Goal: Task Accomplishment & Management: Manage account settings

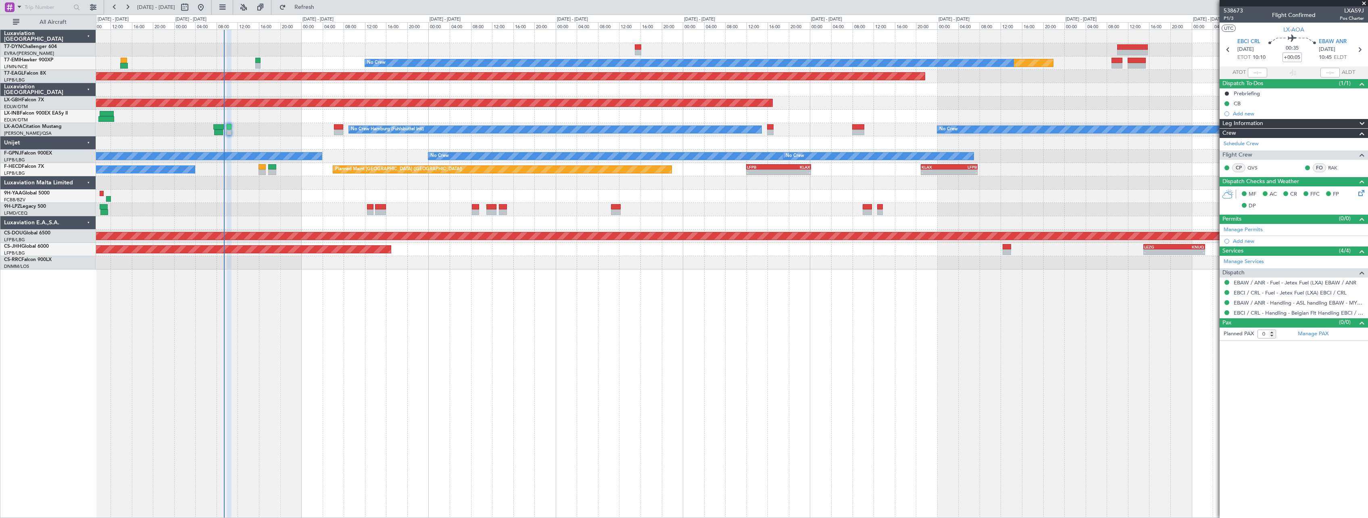
click at [99, 324] on div "Planned Maint No Crew Planned Maint [GEOGRAPHIC_DATA] (Al Maktoum Intl) Planned…" at bounding box center [732, 273] width 1272 height 488
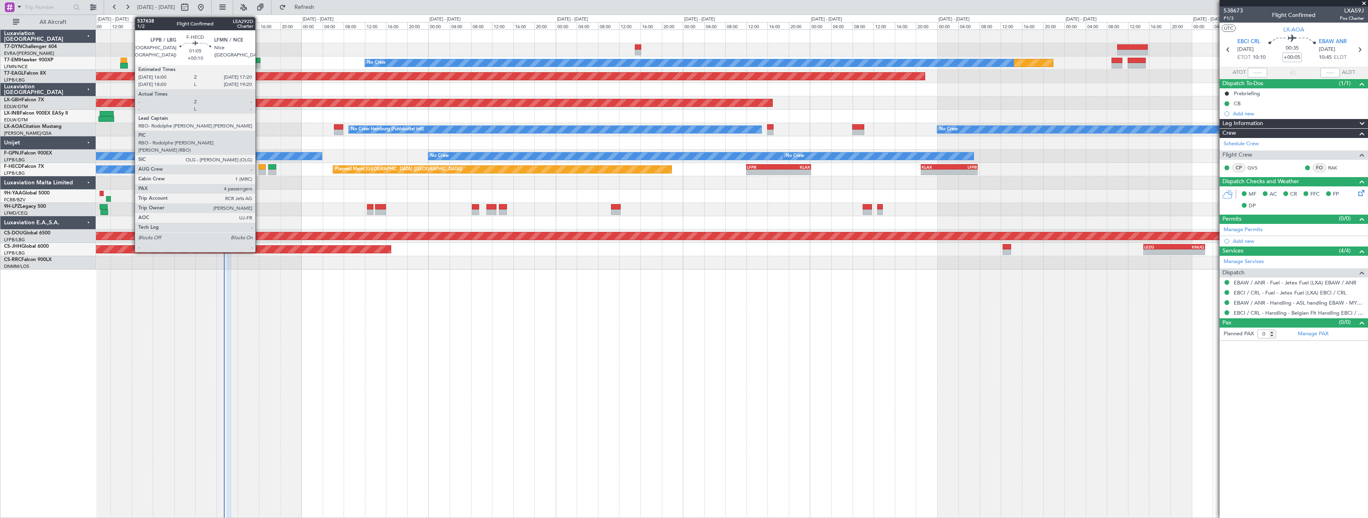
click at [259, 169] on div at bounding box center [261, 172] width 7 height 6
click at [262, 168] on div at bounding box center [261, 167] width 7 height 6
click at [264, 169] on div at bounding box center [261, 167] width 7 height 6
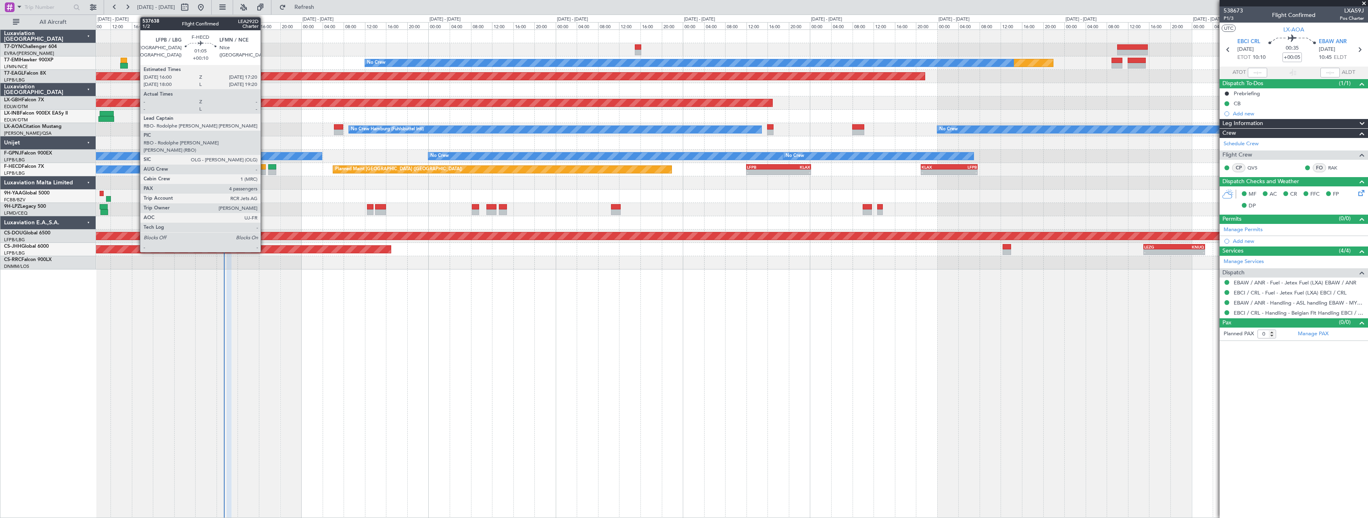
click at [264, 169] on div at bounding box center [261, 167] width 7 height 6
click at [261, 167] on div at bounding box center [261, 167] width 7 height 6
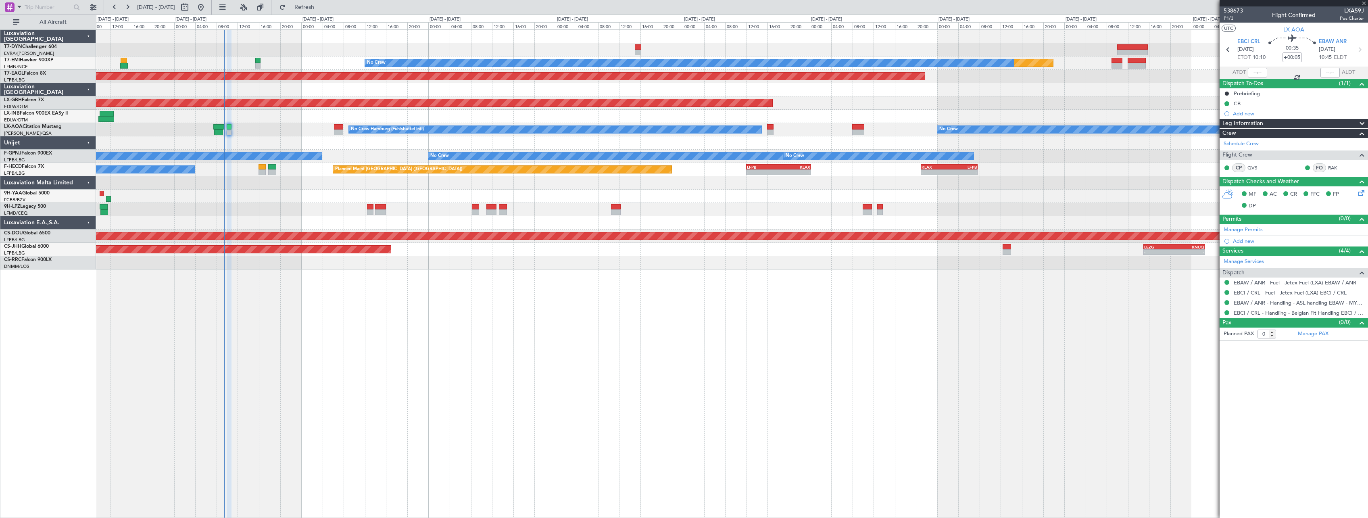
type input "+00:10"
type input "4"
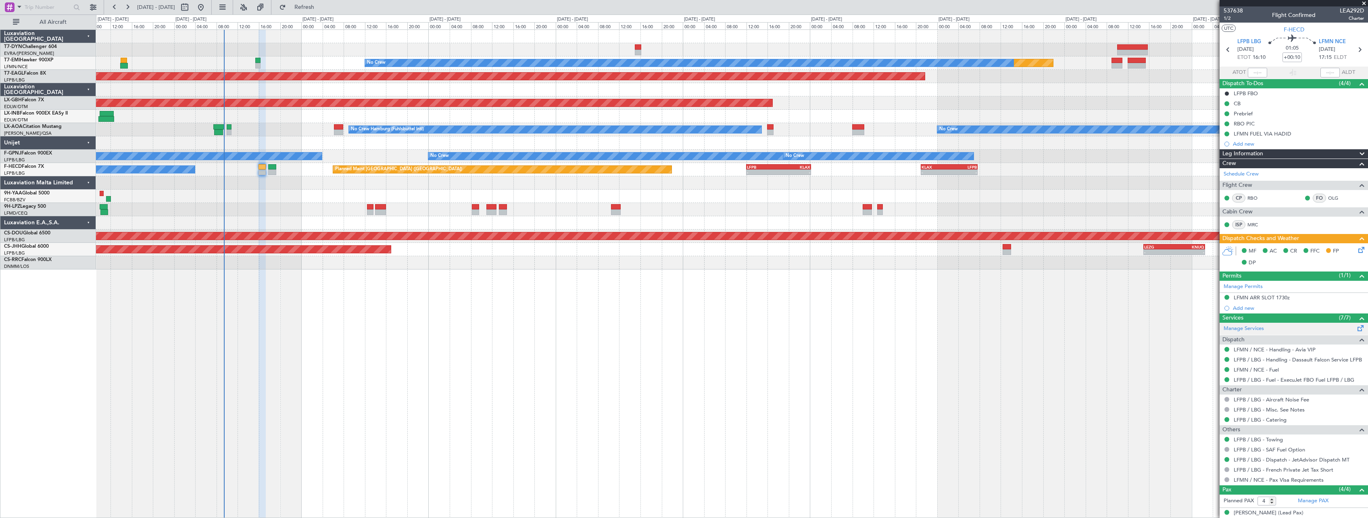
scroll to position [62, 0]
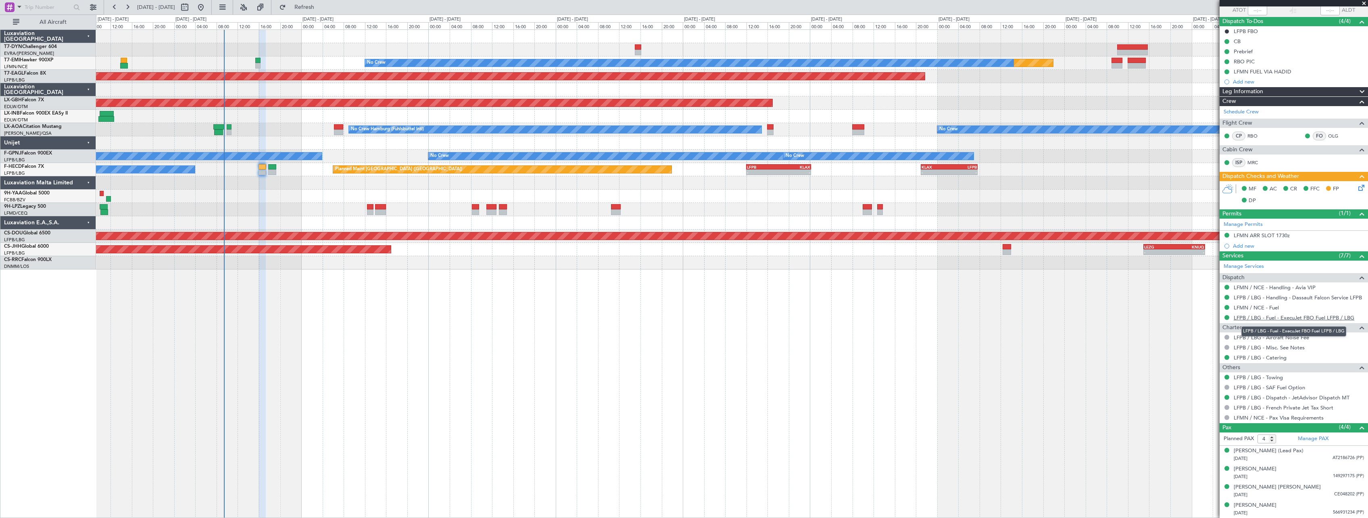
click at [1263, 319] on link "LFPB / LBG - Fuel - ExecuJet FBO Fuel LFPB / LBG" at bounding box center [1293, 317] width 121 height 7
click at [1273, 398] on link "LFPB / LBG - Dispatch - JetAdvisor Dispatch MT" at bounding box center [1291, 397] width 116 height 7
click at [1292, 296] on link "LFPB / LBG - Handling - Dassault Falcon Service LFPB" at bounding box center [1297, 297] width 128 height 7
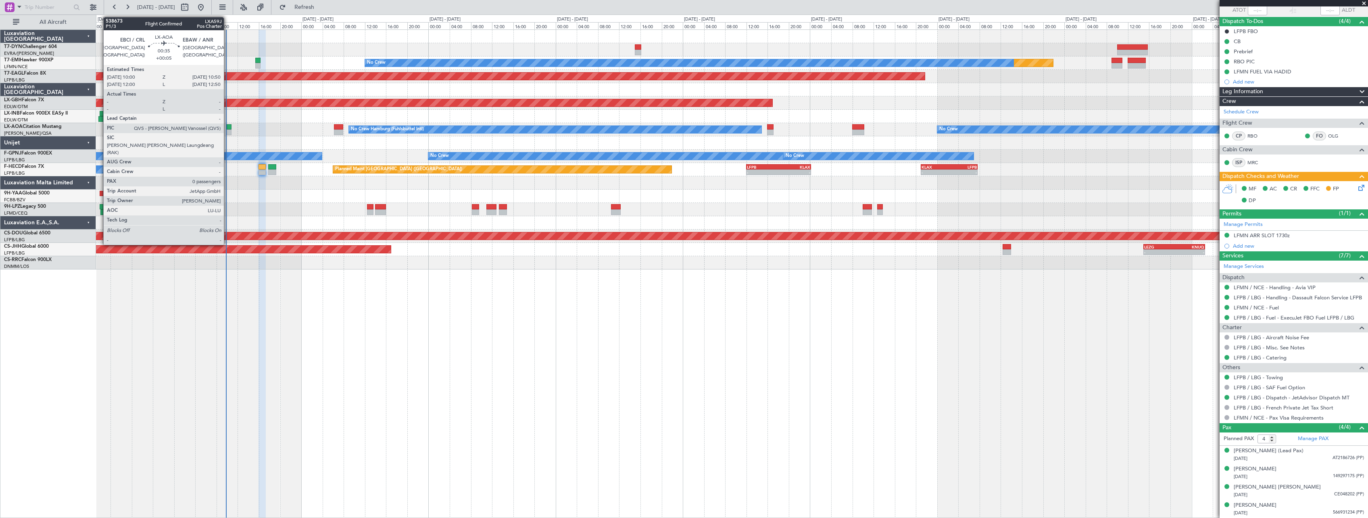
click at [227, 126] on div at bounding box center [229, 127] width 4 height 6
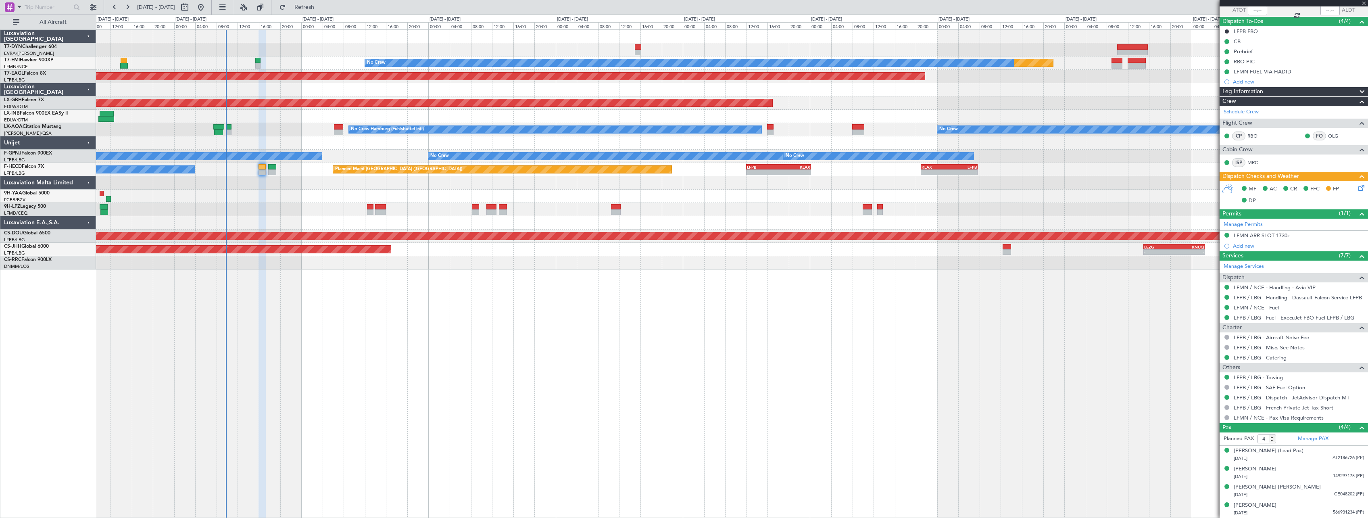
type input "+00:05"
type input "0"
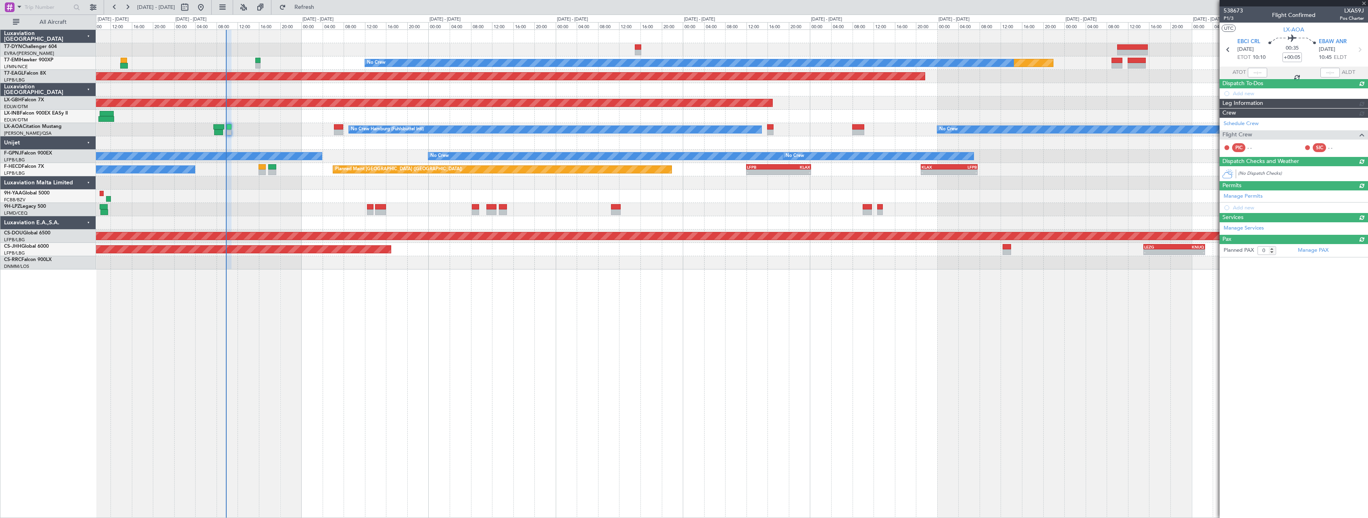
scroll to position [0, 0]
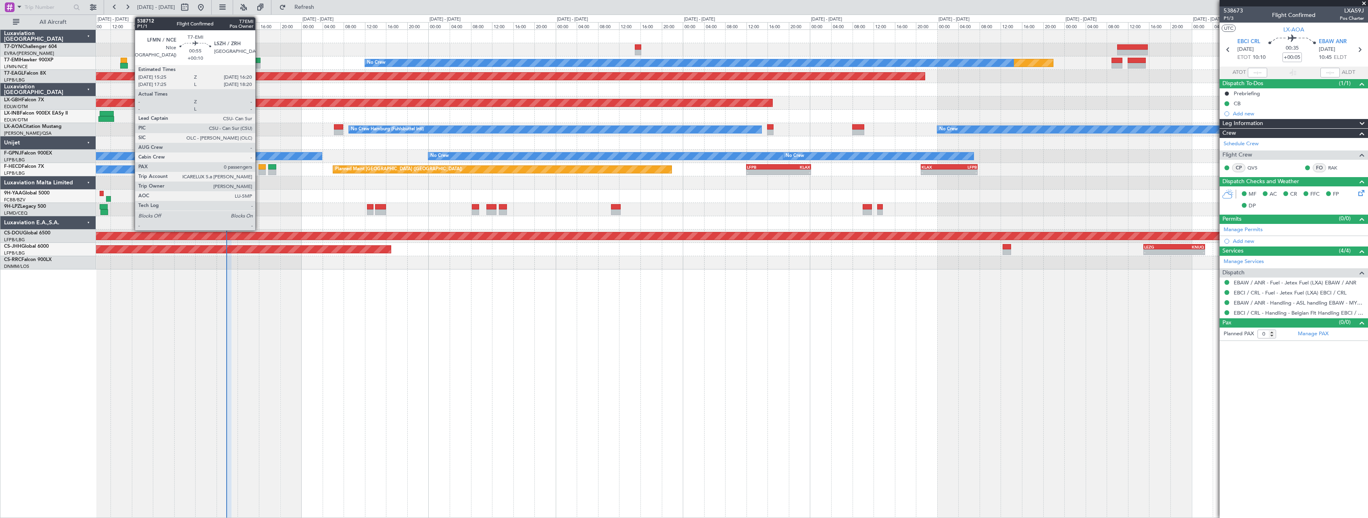
click at [259, 63] on div at bounding box center [257, 66] width 5 height 6
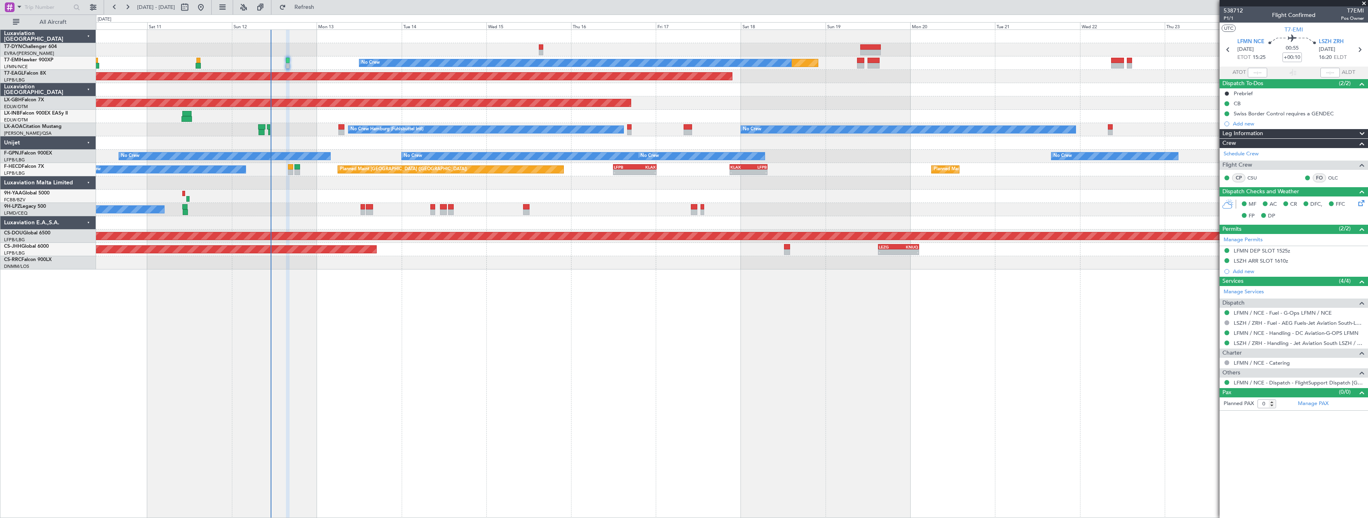
click at [335, 169] on div "Planned Maint [GEOGRAPHIC_DATA] ([GEOGRAPHIC_DATA]) Planned Maint [GEOGRAPHIC_D…" at bounding box center [731, 169] width 1271 height 13
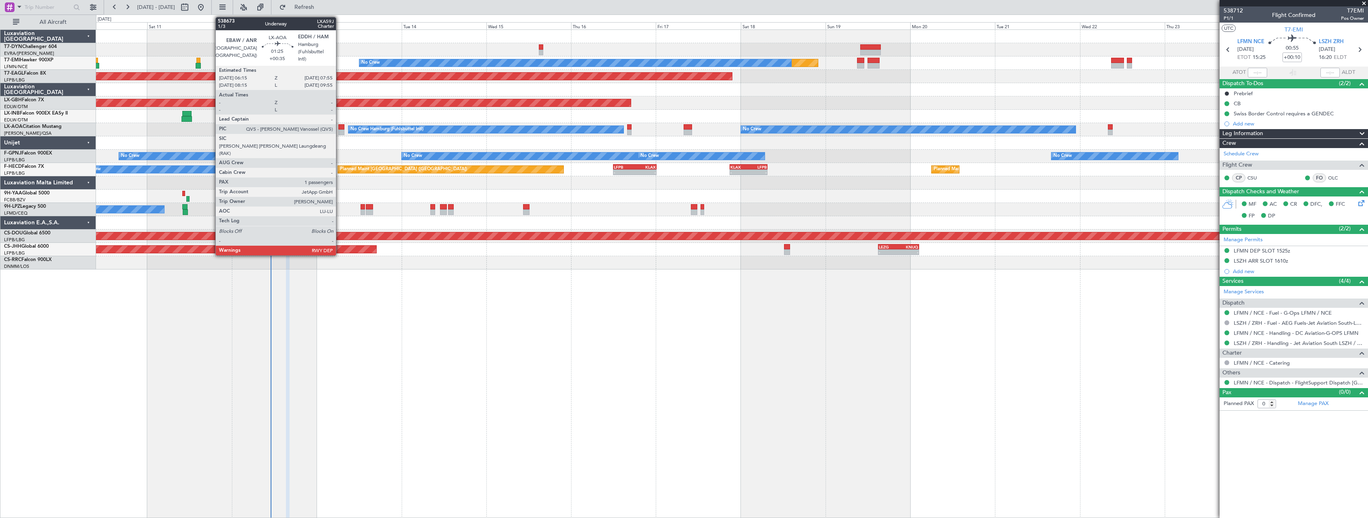
click at [340, 130] on div at bounding box center [341, 132] width 6 height 6
click at [341, 125] on div at bounding box center [341, 127] width 6 height 6
click at [342, 130] on div at bounding box center [341, 132] width 6 height 6
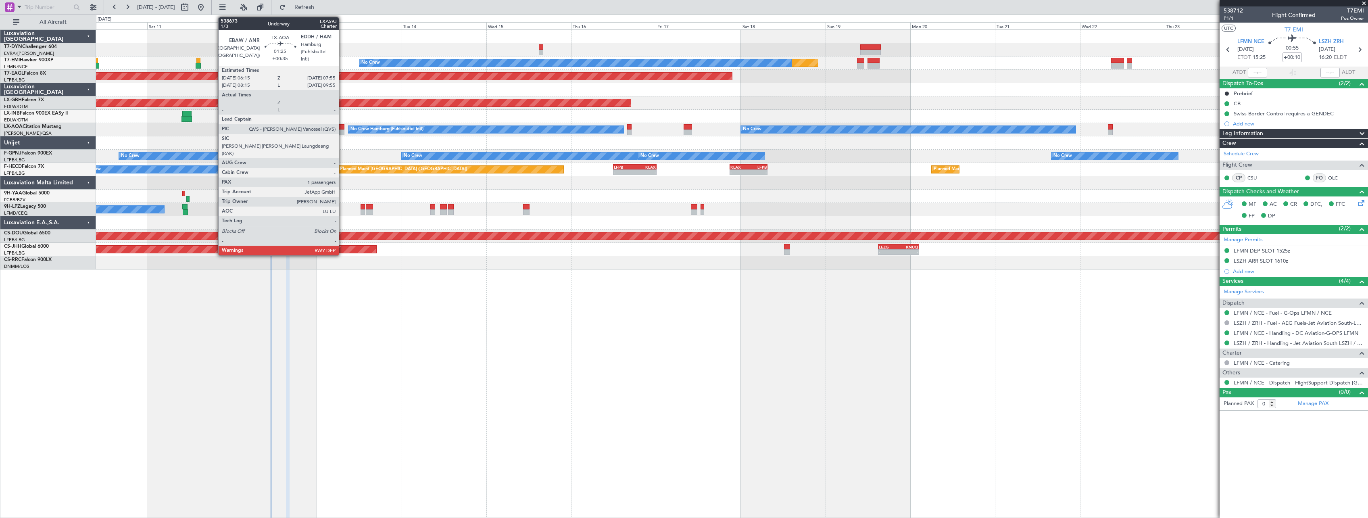
click at [342, 130] on div at bounding box center [341, 132] width 6 height 6
click at [342, 126] on div at bounding box center [341, 127] width 6 height 6
click at [340, 131] on div at bounding box center [341, 132] width 6 height 6
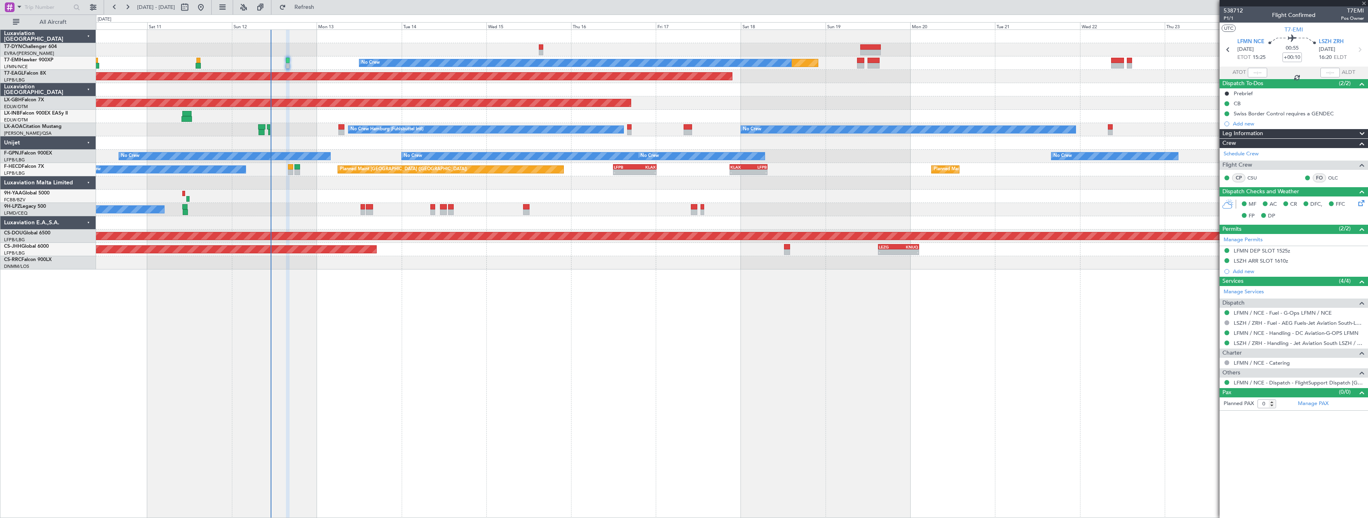
type input "+00:35"
type input "1"
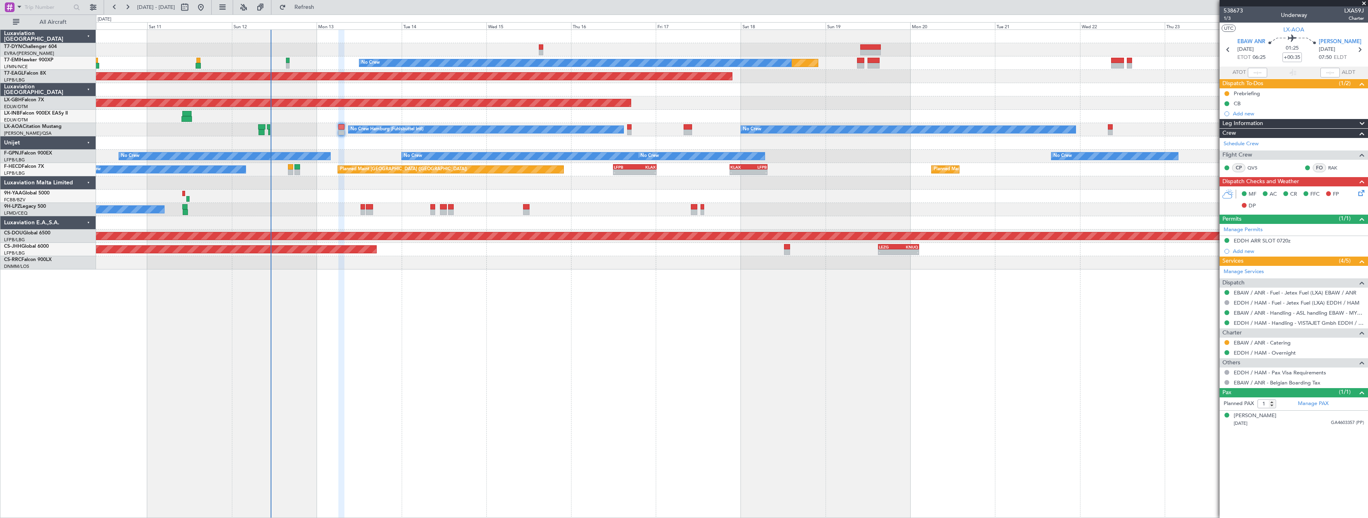
click at [1229, 6] on div at bounding box center [1293, 3] width 148 height 6
click at [1228, 10] on span "538673" at bounding box center [1232, 10] width 19 height 8
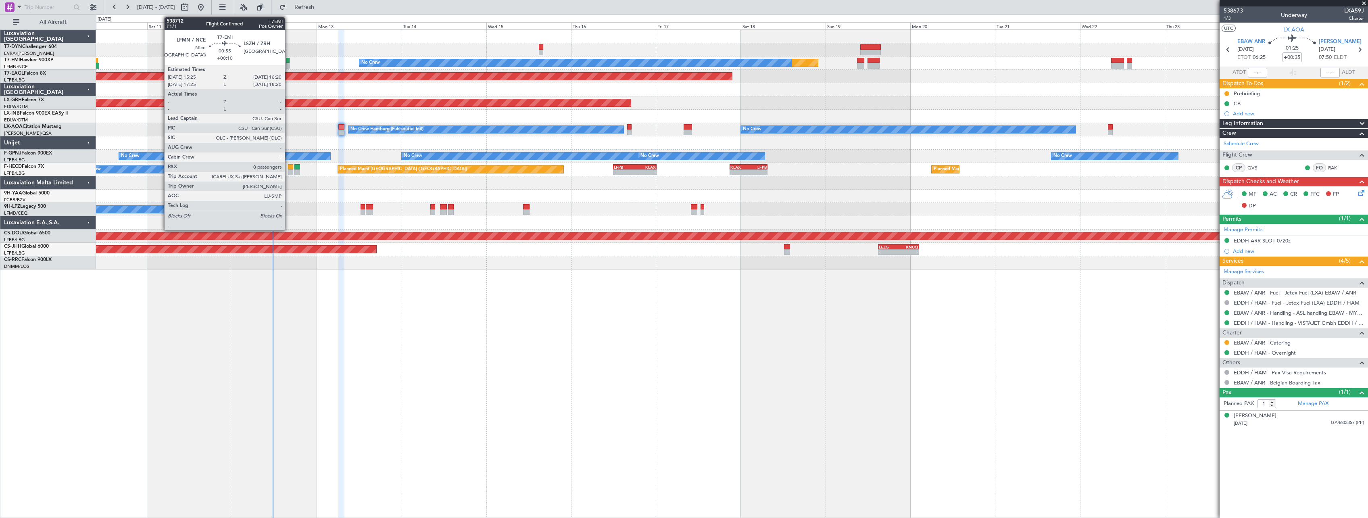
click at [288, 59] on div at bounding box center [288, 61] width 4 height 6
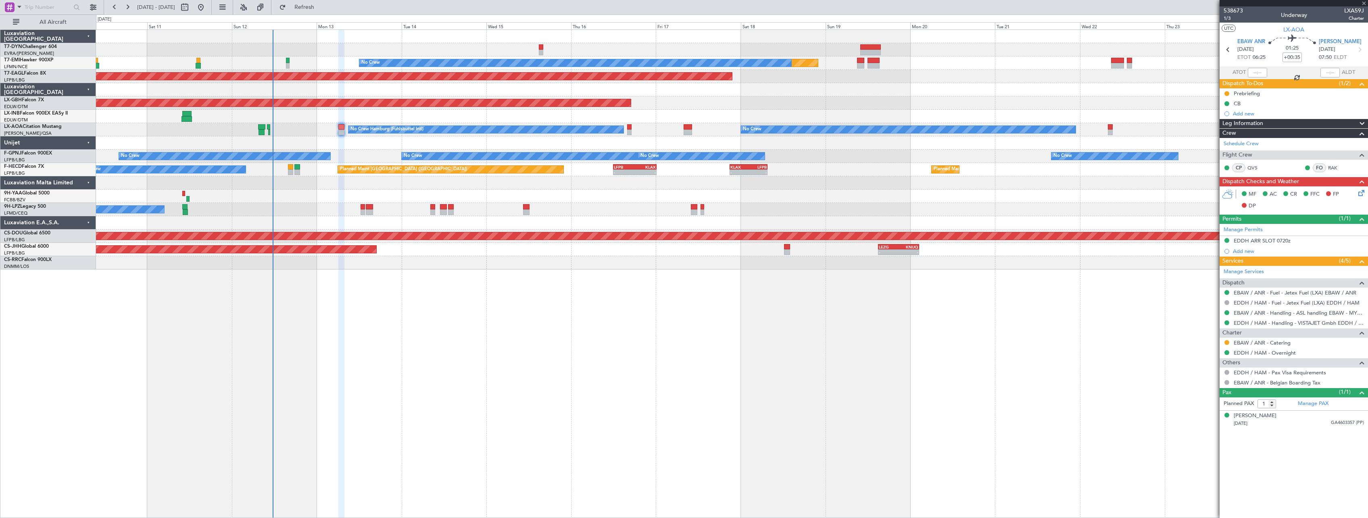
type input "+00:10"
type input "0"
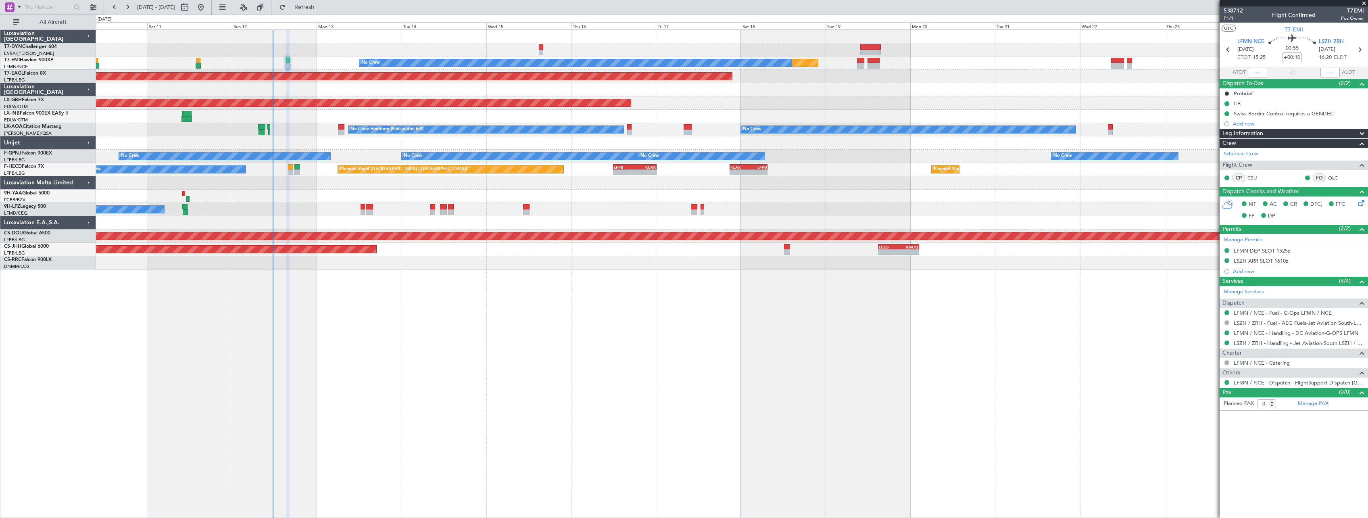
click at [1366, 3] on span at bounding box center [1364, 3] width 8 height 7
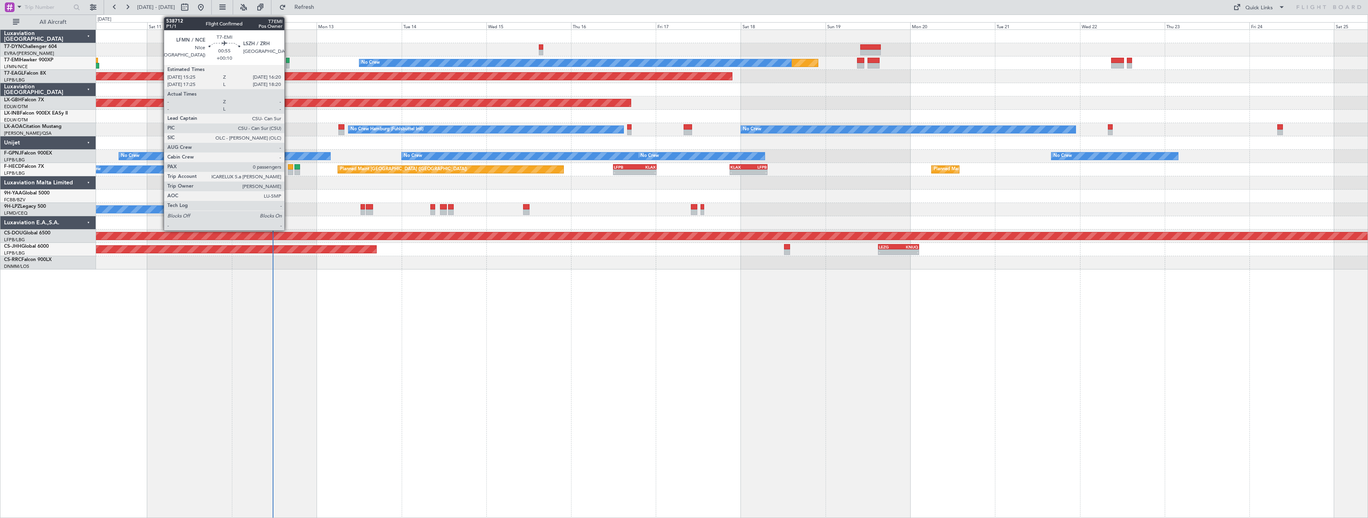
click at [288, 63] on div at bounding box center [288, 66] width 4 height 6
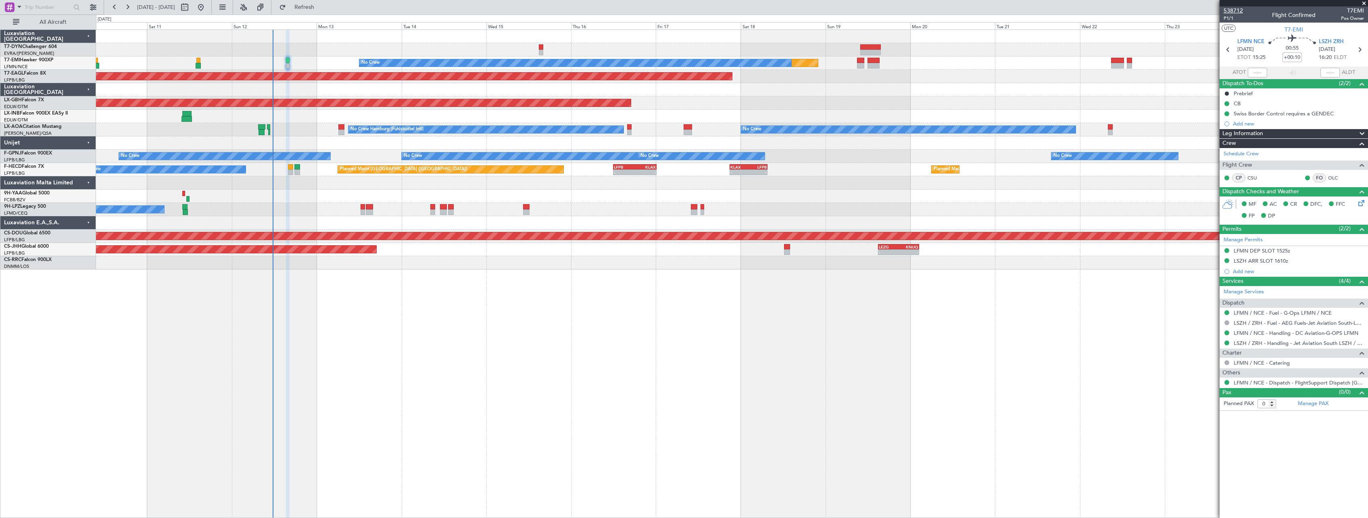
click at [1230, 15] on span "538712" at bounding box center [1232, 10] width 19 height 8
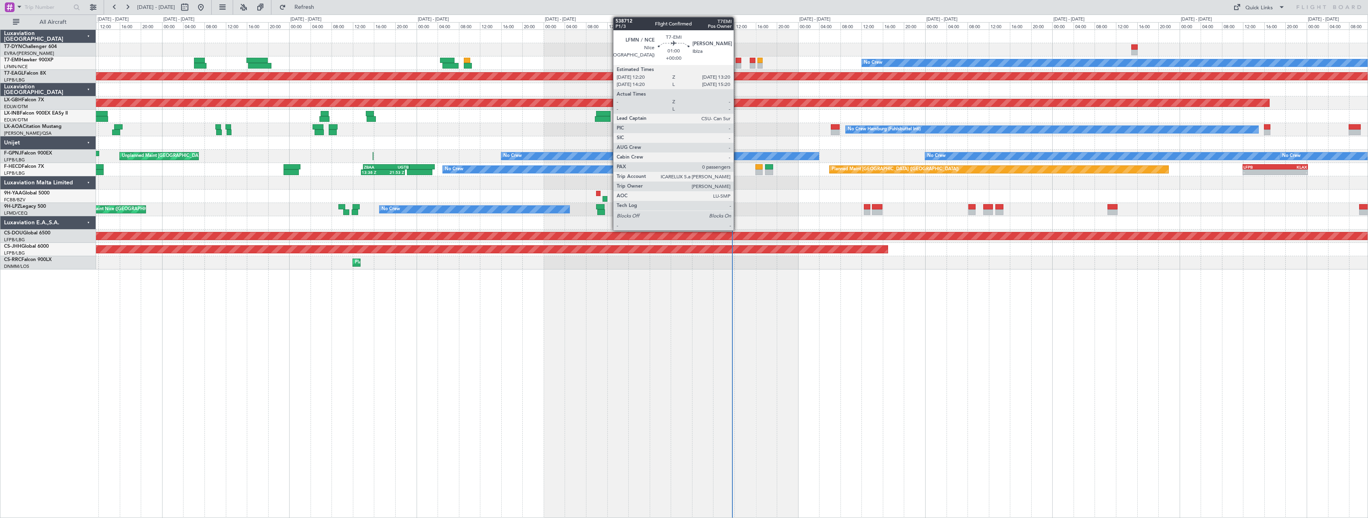
click at [737, 58] on div at bounding box center [738, 61] width 6 height 6
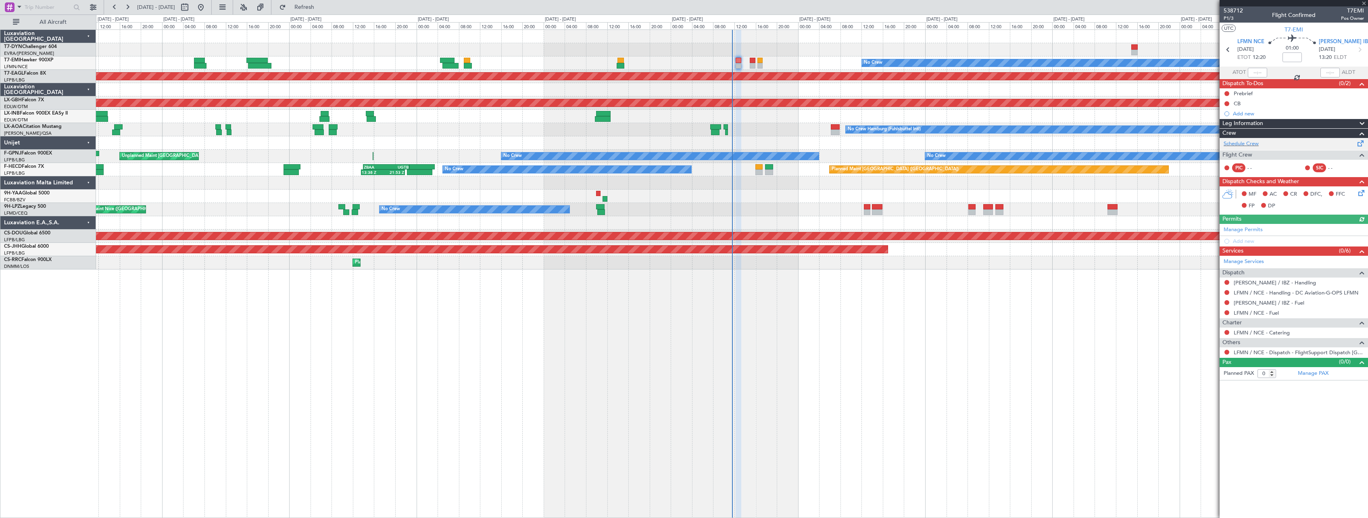
click at [1360, 142] on span at bounding box center [1361, 142] width 10 height 6
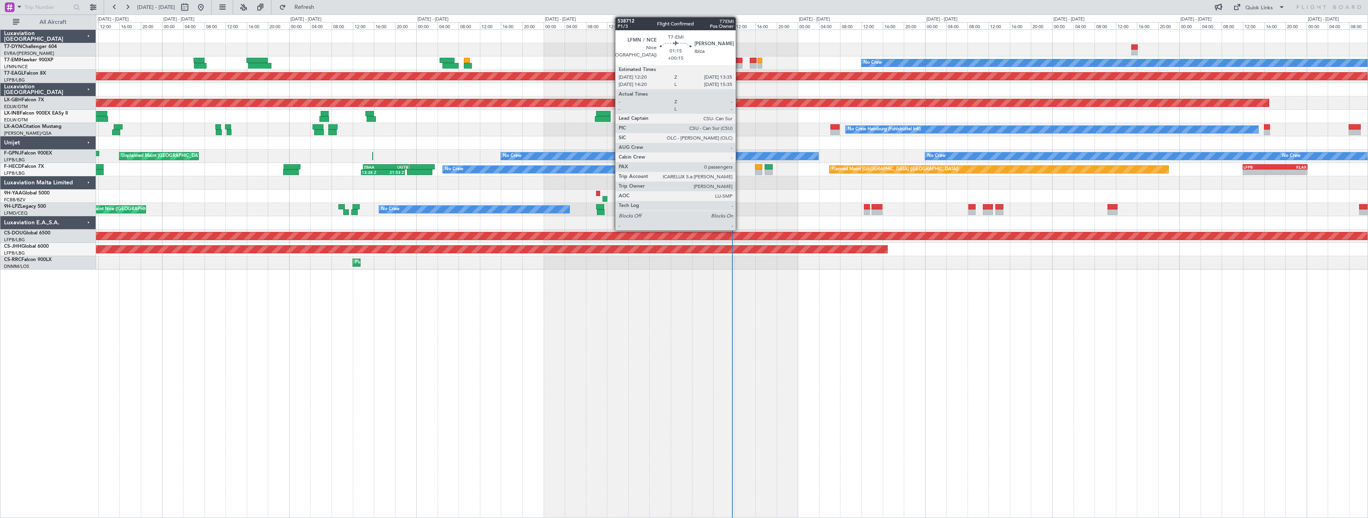
click at [739, 63] on div at bounding box center [738, 61] width 7 height 6
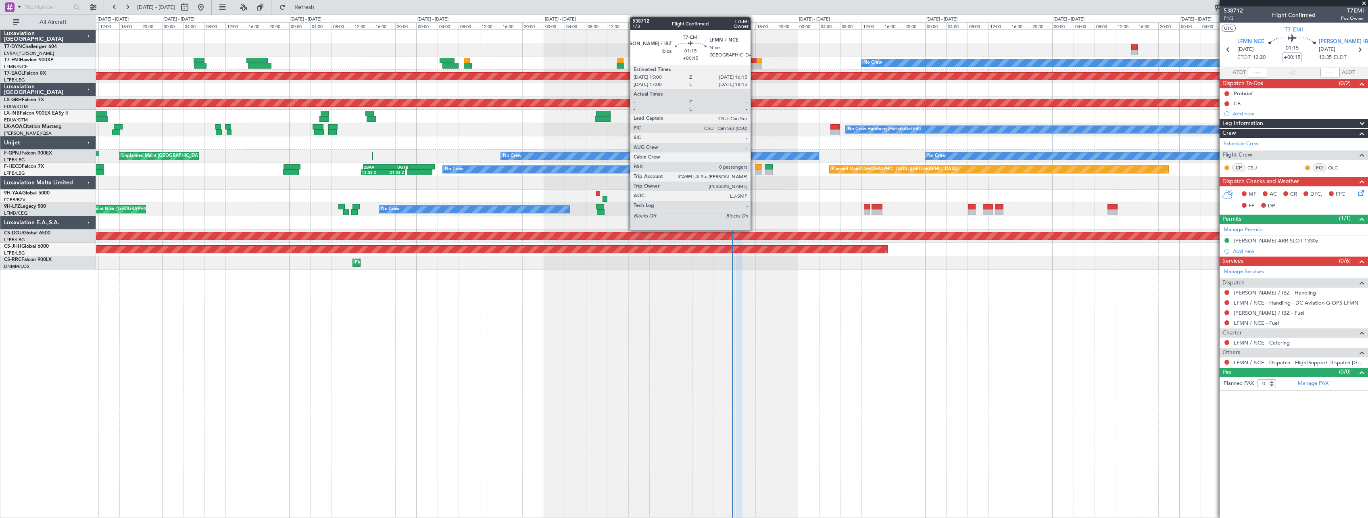
click at [754, 59] on div at bounding box center [753, 61] width 7 height 6
click at [752, 63] on div at bounding box center [753, 66] width 7 height 6
click at [752, 60] on div at bounding box center [753, 61] width 7 height 6
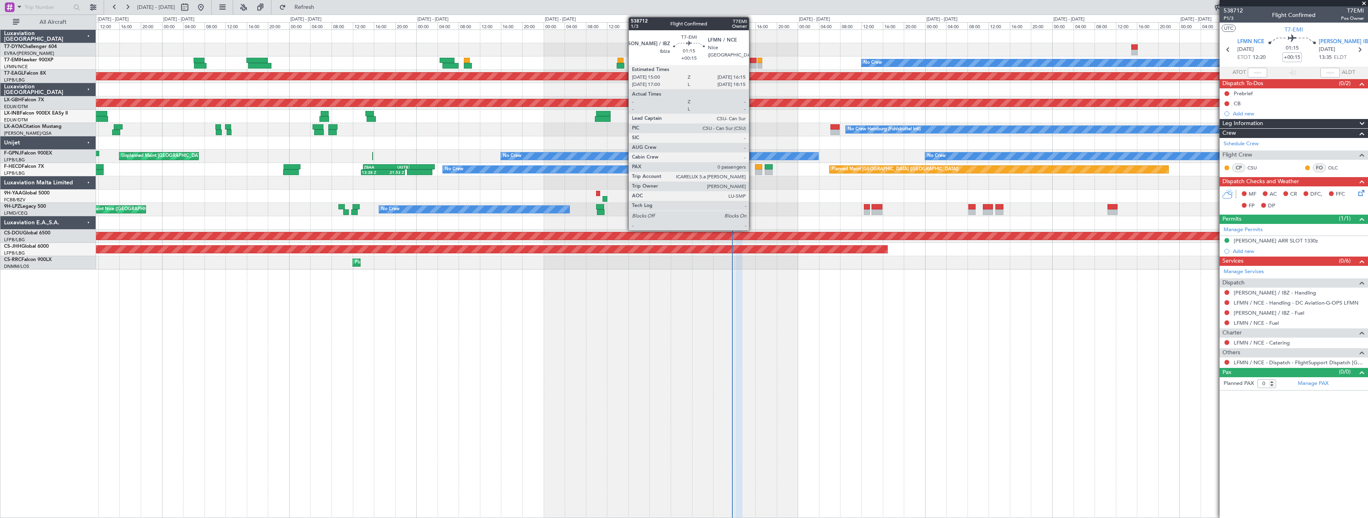
click at [752, 60] on div at bounding box center [753, 61] width 7 height 6
click at [755, 59] on div at bounding box center [753, 61] width 7 height 6
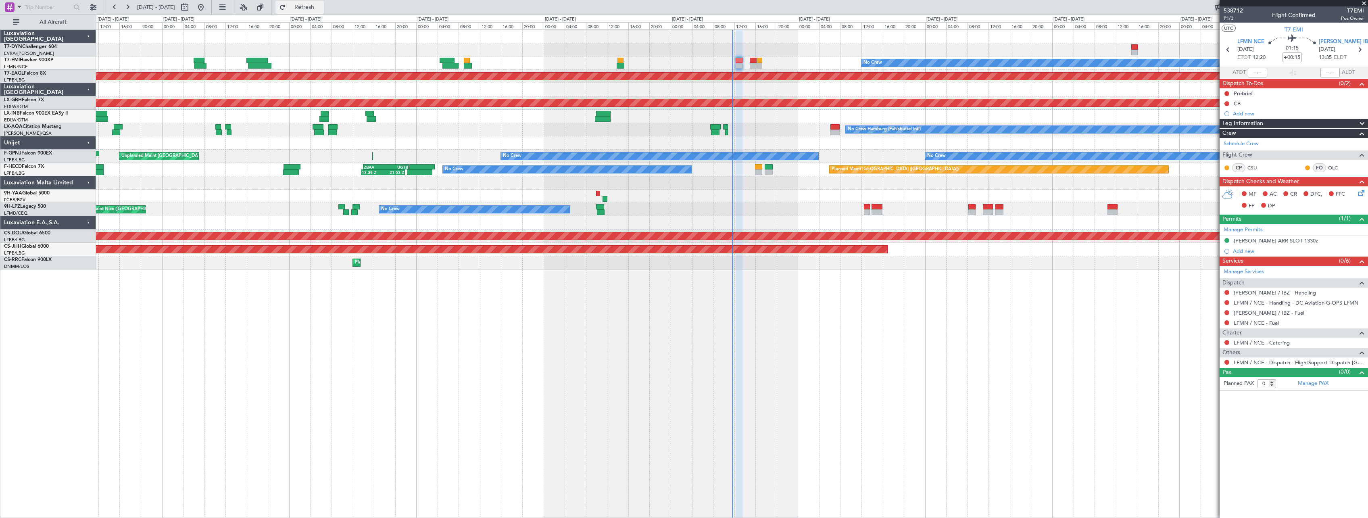
click at [321, 6] on span "Refresh" at bounding box center [305, 7] width 34 height 6
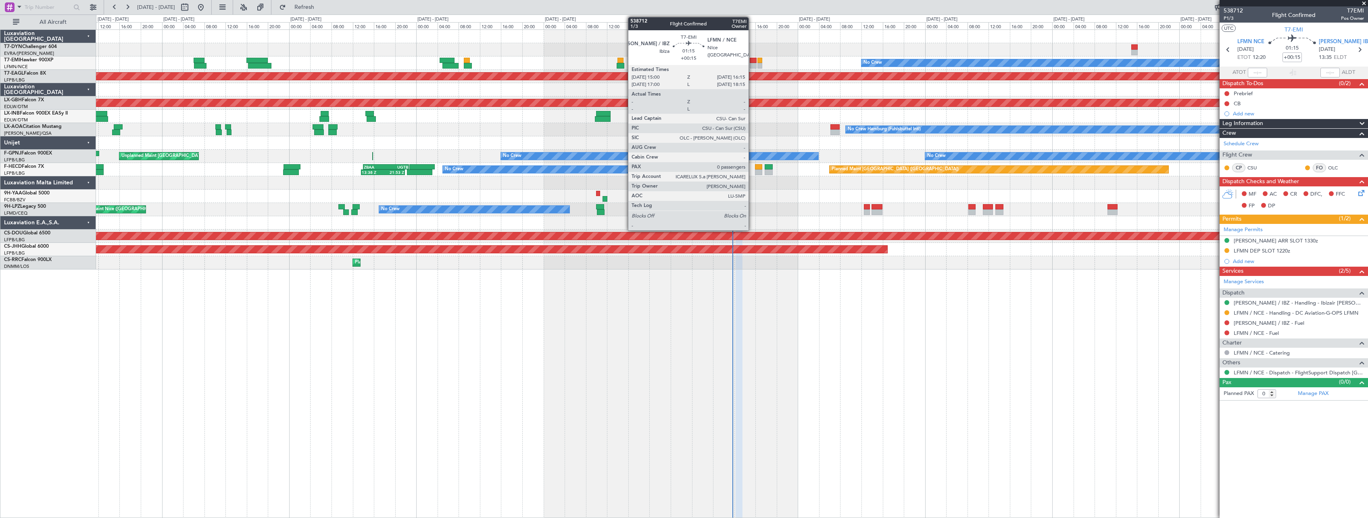
click at [752, 61] on div at bounding box center [753, 61] width 7 height 6
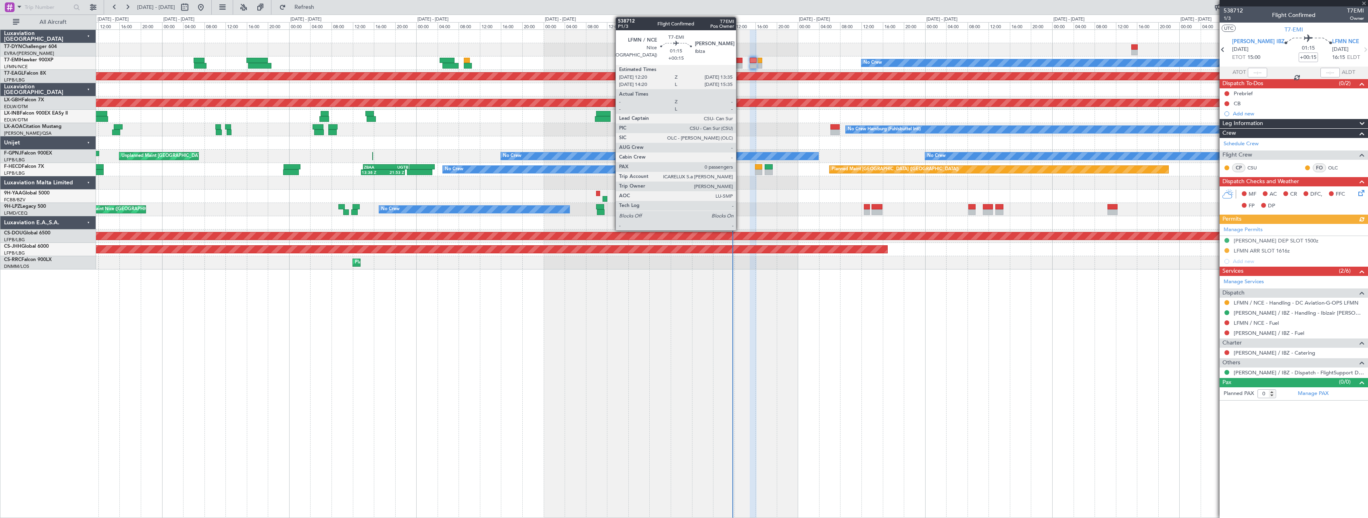
click at [740, 59] on div at bounding box center [738, 61] width 7 height 6
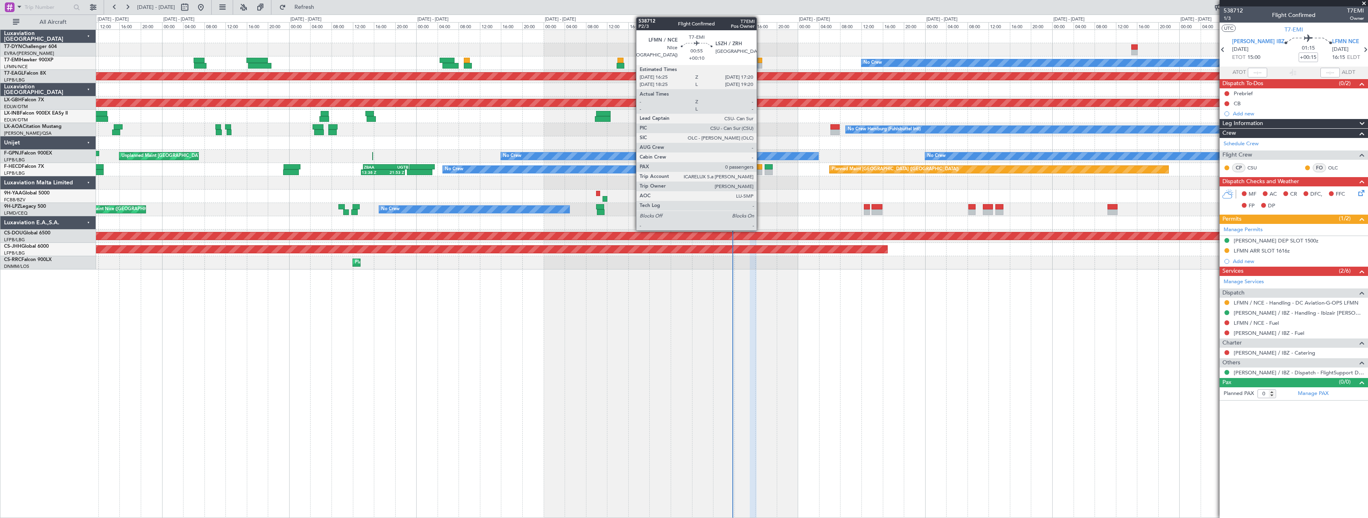
click at [760, 61] on div at bounding box center [759, 61] width 5 height 6
click at [761, 63] on div at bounding box center [759, 66] width 5 height 6
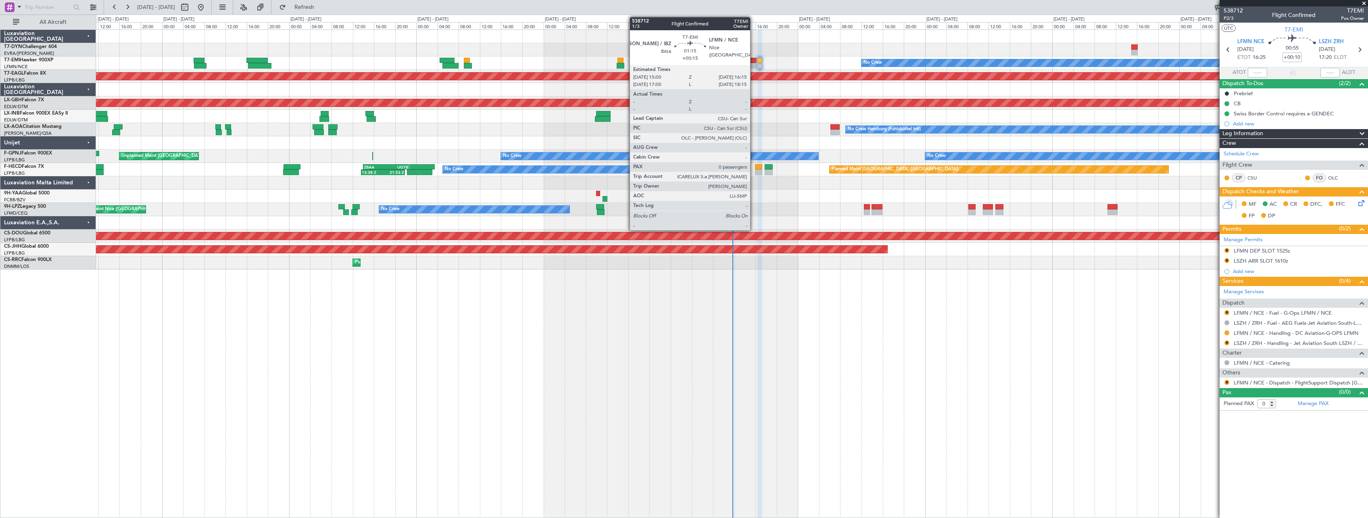
click at [754, 61] on div at bounding box center [753, 61] width 7 height 6
click at [753, 60] on div at bounding box center [753, 61] width 7 height 6
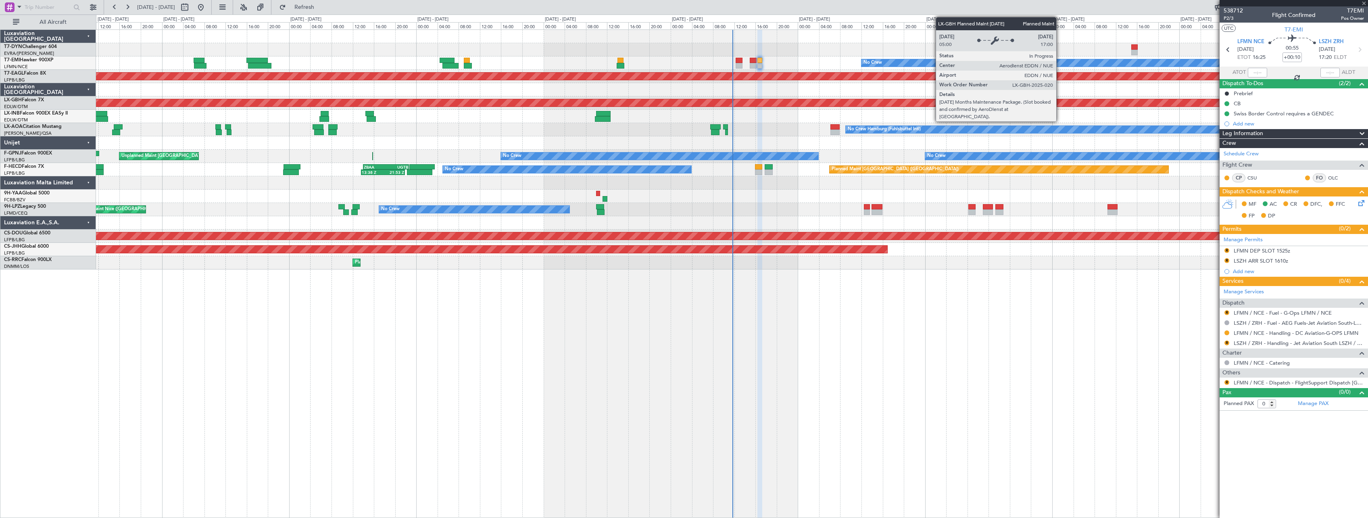
type input "+00:15"
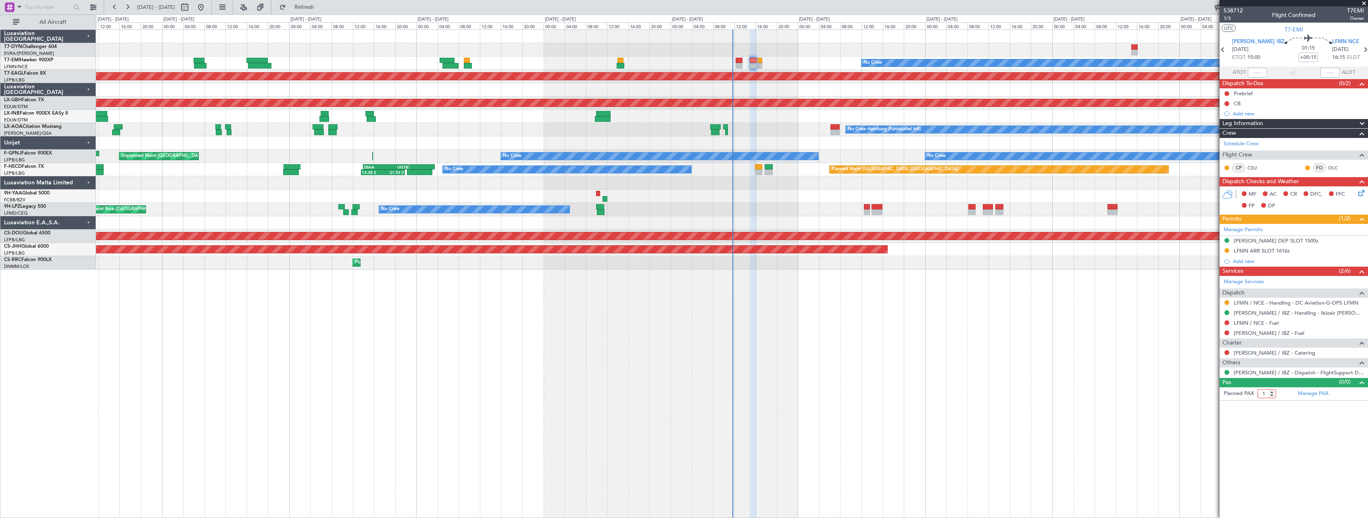
click at [1272, 392] on input "1" at bounding box center [1266, 393] width 19 height 9
click at [1272, 392] on input "2" at bounding box center [1266, 393] width 19 height 9
click at [1272, 392] on input "3" at bounding box center [1266, 393] width 19 height 9
type input "2"
click at [1272, 396] on input "2" at bounding box center [1266, 393] width 19 height 9
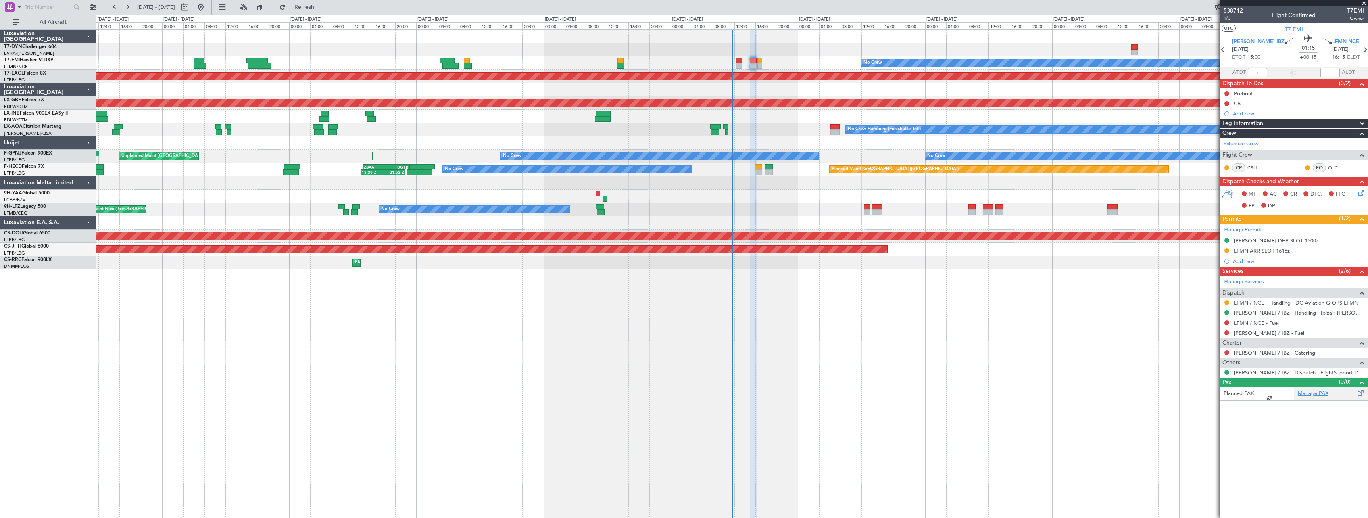
click at [1314, 394] on link "Manage PAX" at bounding box center [1313, 394] width 31 height 8
click at [1325, 393] on link "Manage PAX" at bounding box center [1313, 394] width 31 height 8
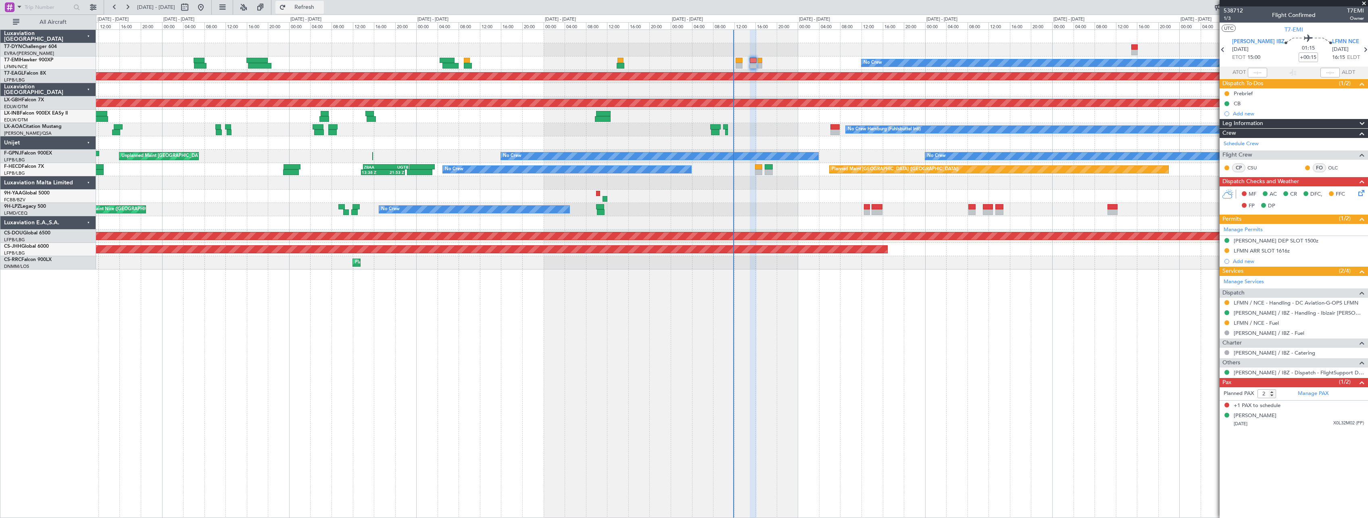
click at [324, 3] on button "Refresh" at bounding box center [299, 7] width 48 height 13
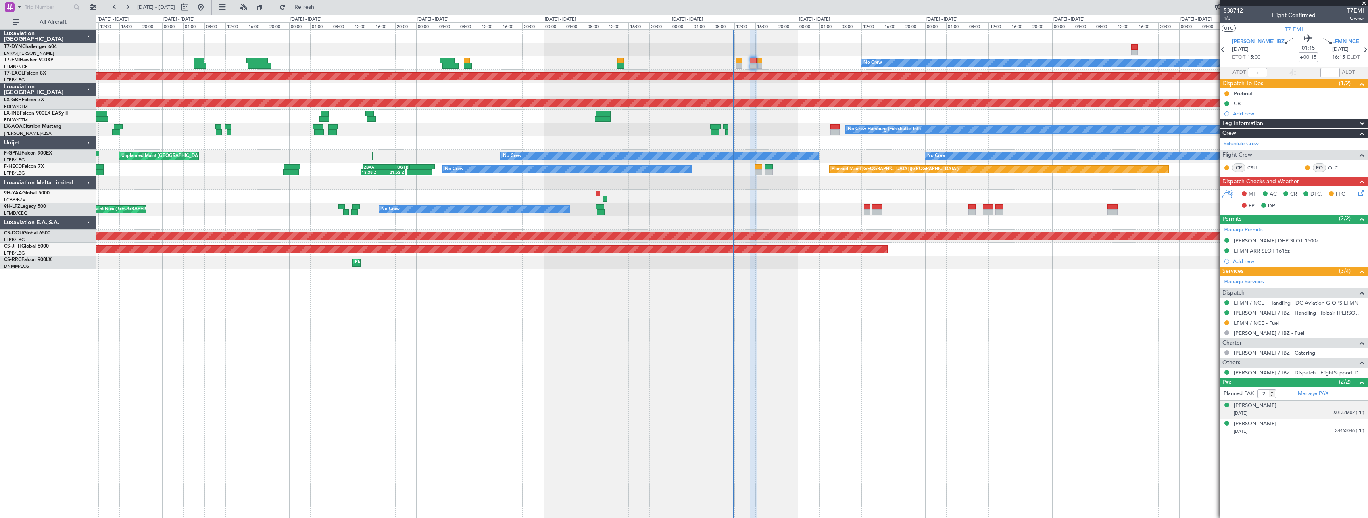
click at [1306, 415] on div "22/04/2009 X0L32M02 (PP)" at bounding box center [1298, 413] width 130 height 8
click at [1228, 19] on span "1/3" at bounding box center [1232, 18] width 19 height 7
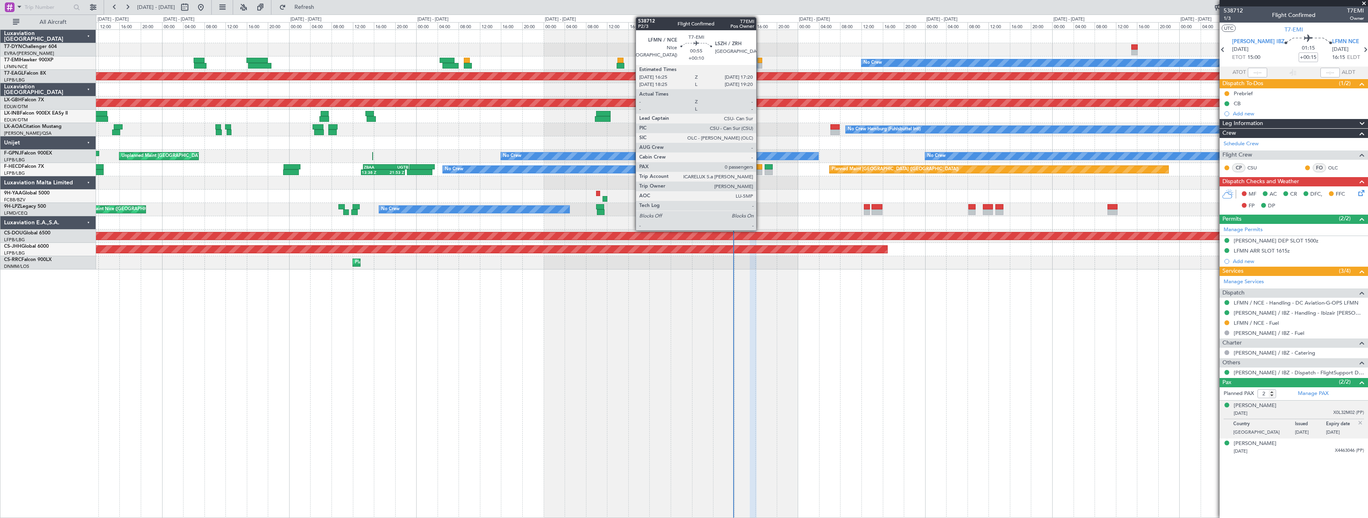
click at [760, 61] on div at bounding box center [759, 61] width 5 height 6
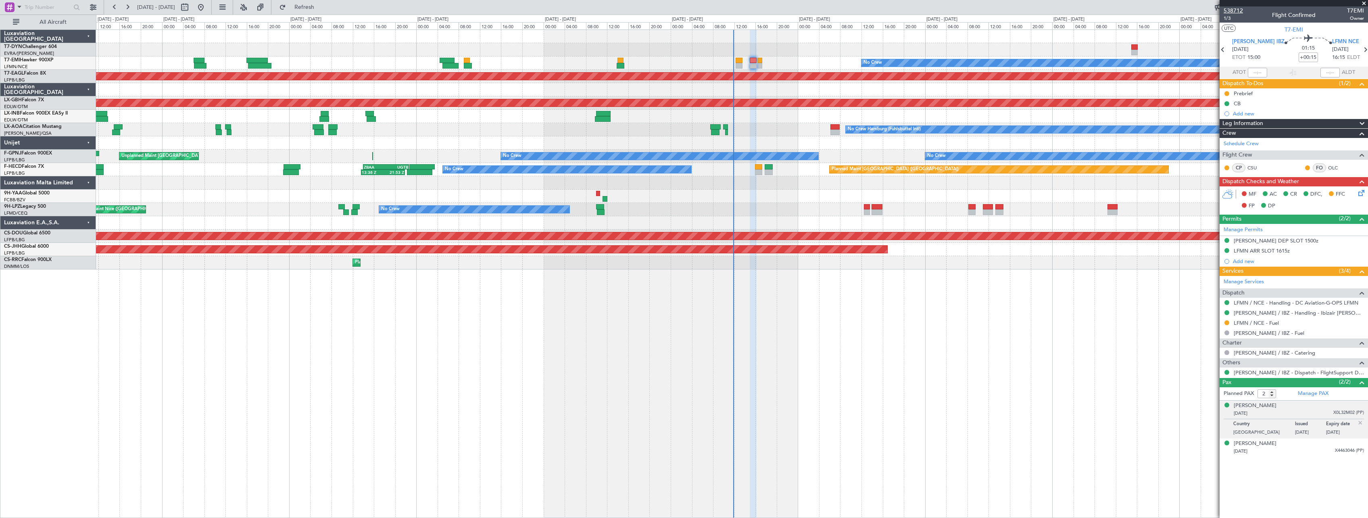
click at [1226, 11] on span "538712" at bounding box center [1232, 10] width 19 height 8
click at [1235, 19] on span "1/3" at bounding box center [1232, 18] width 19 height 7
click at [1319, 394] on link "Manage PAX" at bounding box center [1313, 394] width 31 height 8
click at [1273, 443] on div "Vincent Kurt DegumoiSchwab" at bounding box center [1254, 444] width 43 height 8
click at [312, 9] on button "Refresh" at bounding box center [299, 7] width 48 height 13
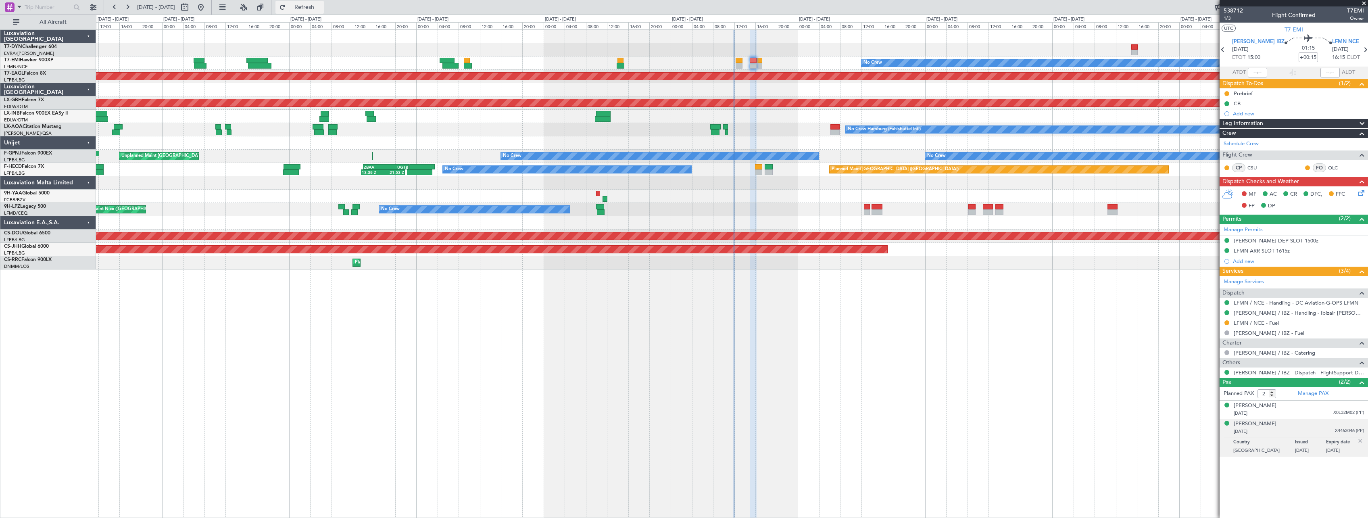
click at [312, 9] on button "Refresh" at bounding box center [299, 7] width 48 height 13
click at [315, 12] on fb-refresh-button "Refresh" at bounding box center [299, 7] width 56 height 15
click at [315, 10] on span "Refresh" at bounding box center [305, 7] width 34 height 6
click at [303, 9] on button "Refresh" at bounding box center [299, 7] width 48 height 13
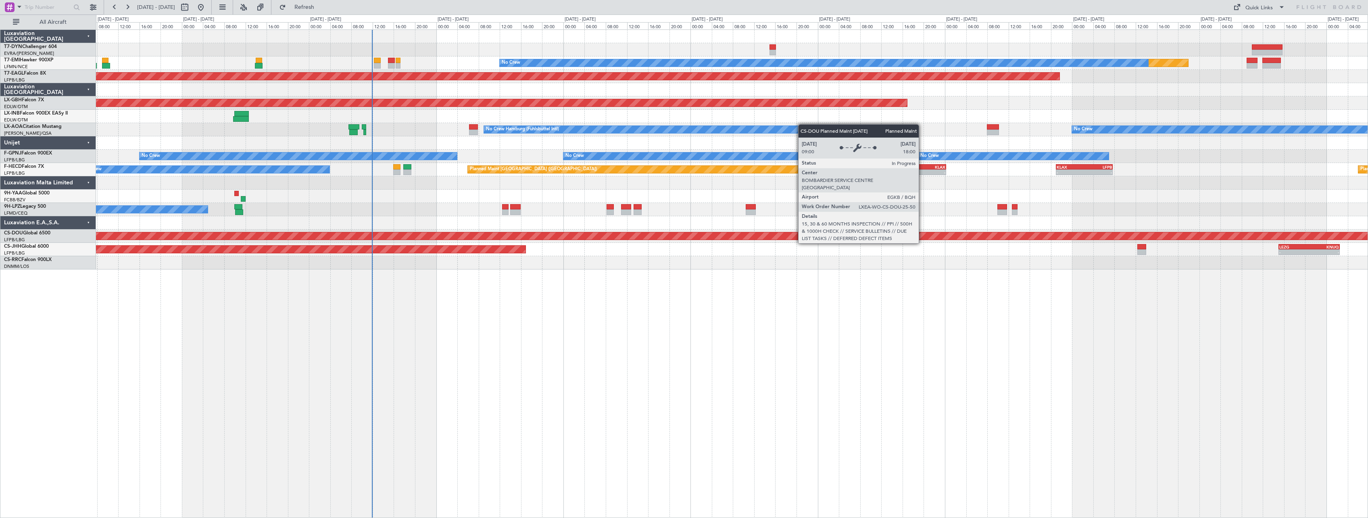
click at [562, 236] on div "Planned Maint London ([GEOGRAPHIC_DATA])" at bounding box center [732, 235] width 3814 height 7
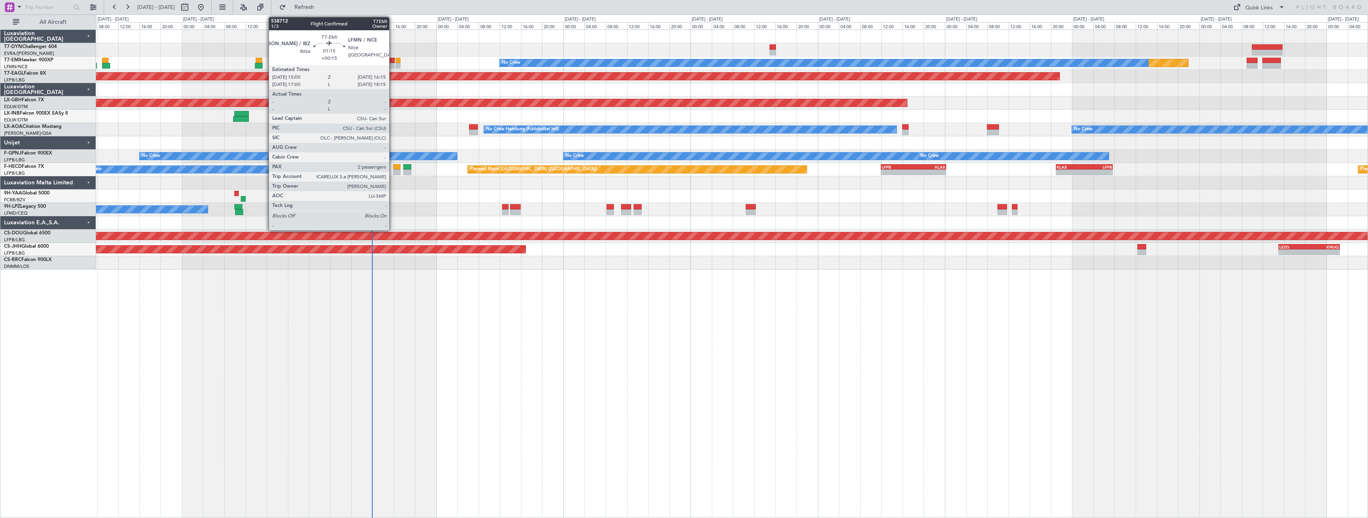
click at [393, 63] on div at bounding box center [391, 66] width 7 height 6
click at [389, 59] on div at bounding box center [391, 61] width 7 height 6
click at [392, 61] on div at bounding box center [391, 61] width 7 height 6
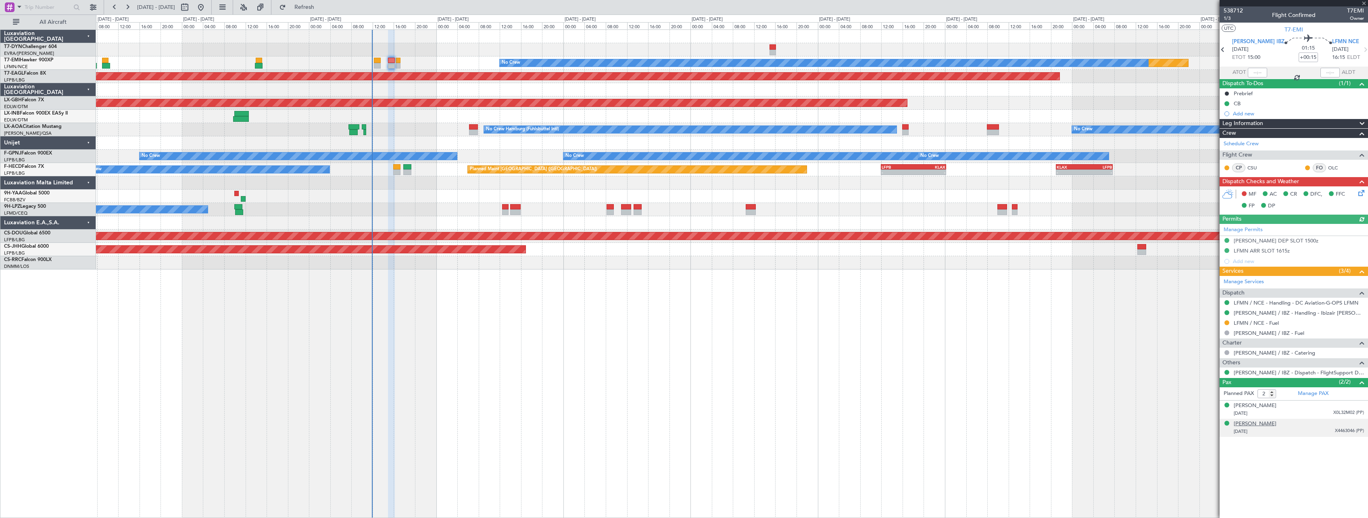
click at [1276, 425] on div "Vincent Kurt DegumoiSchwab" at bounding box center [1254, 424] width 43 height 8
click at [315, 2] on button "Refresh" at bounding box center [299, 7] width 48 height 13
click at [1315, 393] on link "Manage PAX" at bounding box center [1313, 394] width 31 height 8
click at [1232, 15] on span "1/3" at bounding box center [1232, 18] width 19 height 7
click at [1363, 195] on icon at bounding box center [1359, 191] width 6 height 6
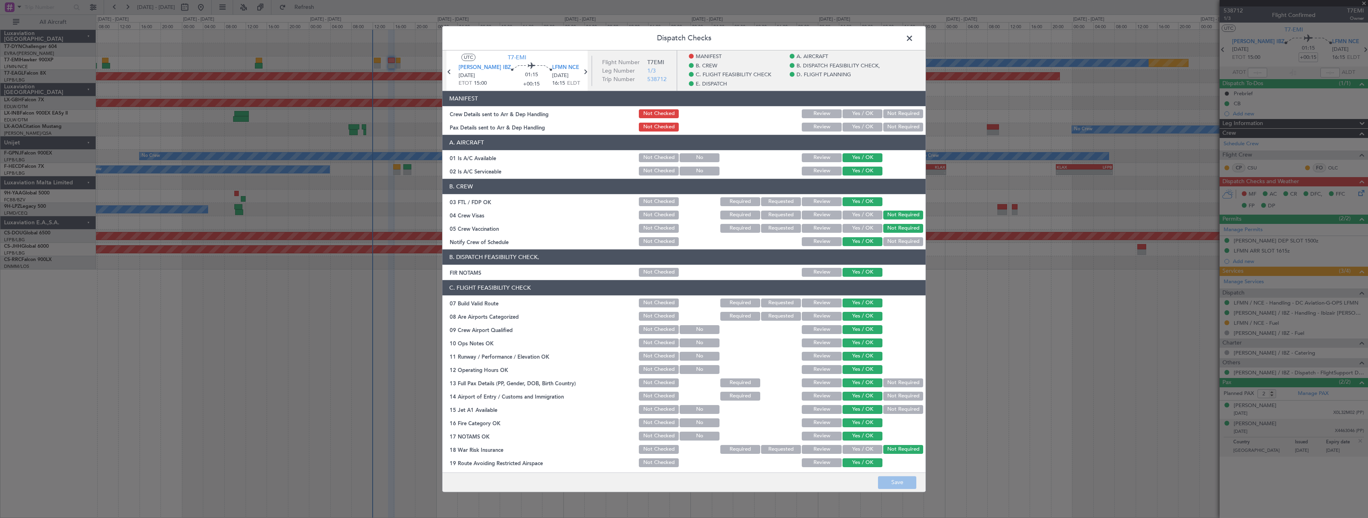
click at [855, 113] on button "Yes / OK" at bounding box center [862, 113] width 40 height 9
click at [856, 120] on section "MANIFEST Crew Details sent to Arr & Dep Handling Not Checked Review Yes / OK No…" at bounding box center [683, 112] width 483 height 42
click at [857, 124] on button "Yes / OK" at bounding box center [862, 127] width 40 height 9
click at [908, 479] on button "Save" at bounding box center [897, 482] width 38 height 13
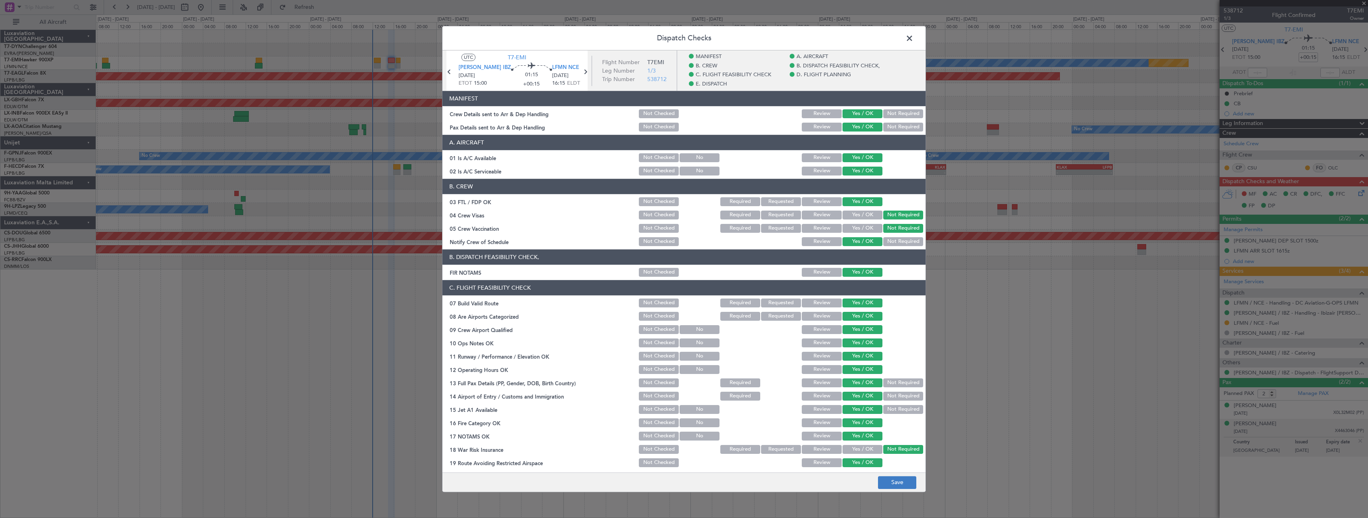
click at [908, 479] on footer "Save" at bounding box center [683, 481] width 483 height 19
click at [913, 40] on span at bounding box center [913, 40] width 0 height 16
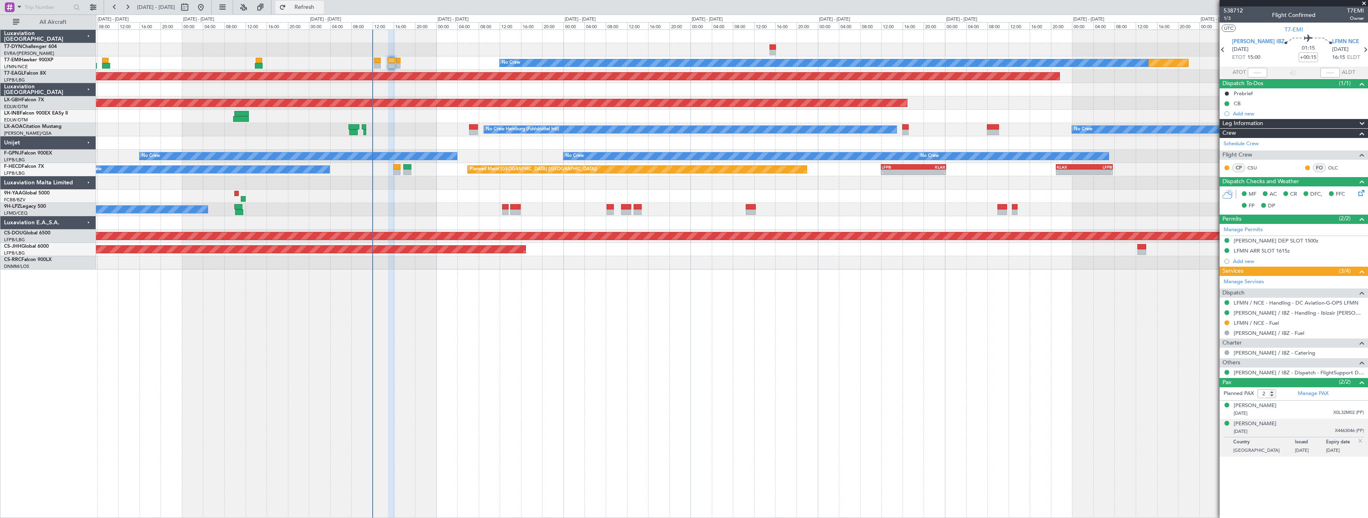
click at [321, 7] on span "Refresh" at bounding box center [305, 7] width 34 height 6
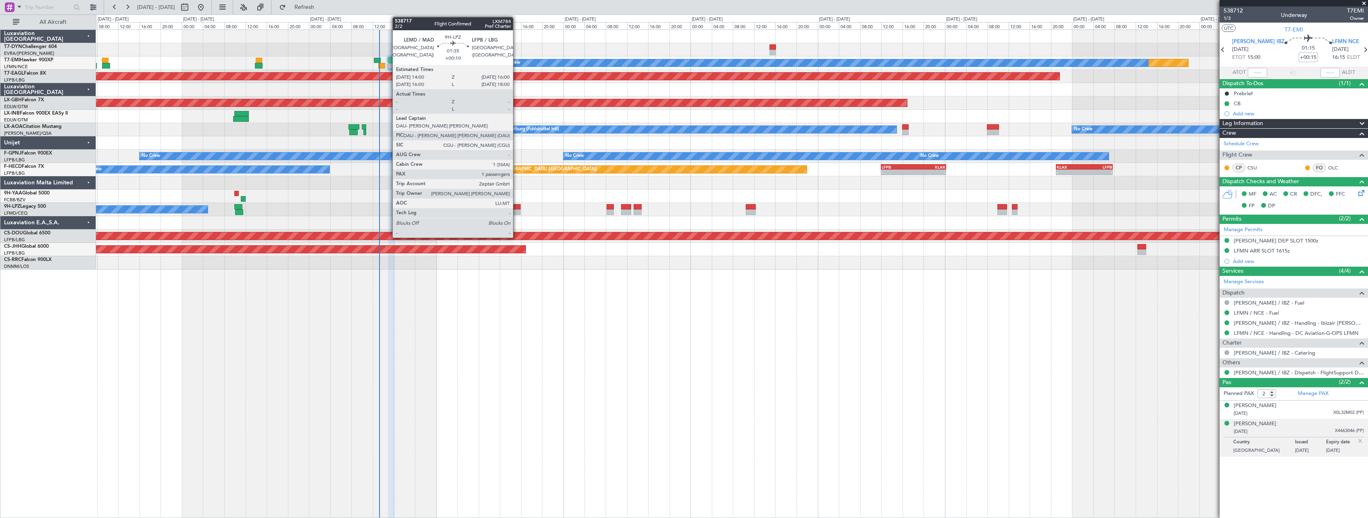
click at [517, 209] on div at bounding box center [515, 212] width 11 height 6
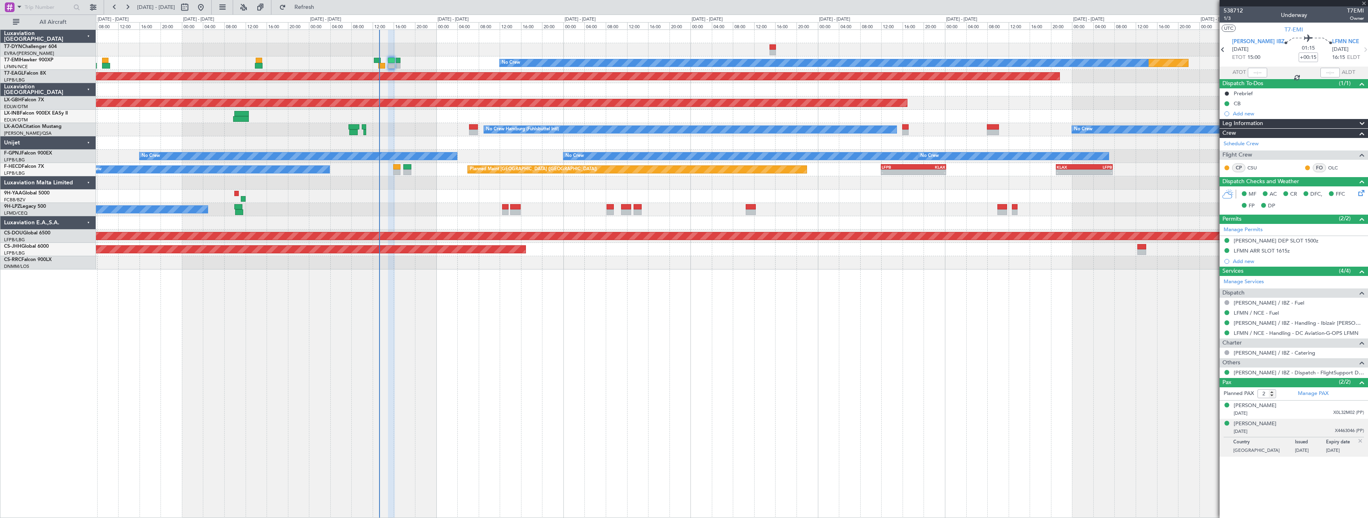
type input "+00:10"
type input "1"
